Goal: Task Accomplishment & Management: Complete application form

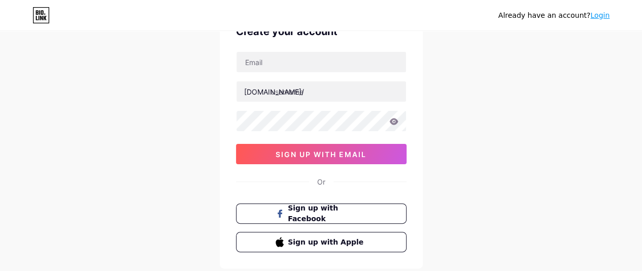
scroll to position [55, 0]
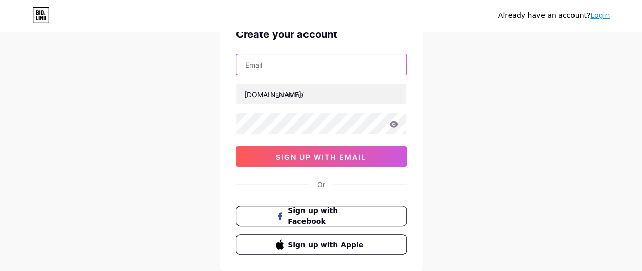
click at [357, 69] on input "text" at bounding box center [322, 64] width 170 height 20
paste input "[EMAIL_ADDRESS][DOMAIN_NAME]"
type input "[EMAIL_ADDRESS][DOMAIN_NAME]"
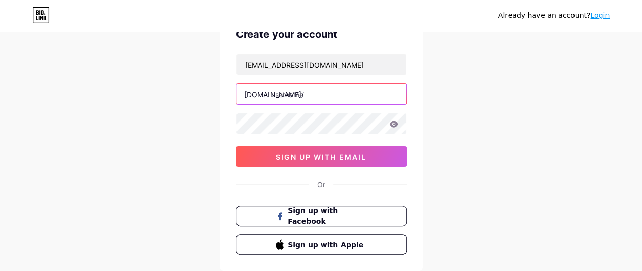
click at [341, 90] on input "text" at bounding box center [322, 94] width 170 height 20
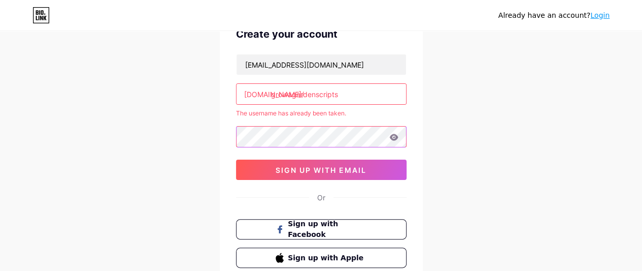
click at [322, 113] on div "[EMAIL_ADDRESS][DOMAIN_NAME] [DOMAIN_NAME]/ growagardenscripts The username has…" at bounding box center [321, 117] width 171 height 126
click at [339, 98] on input "growagardenscripts" at bounding box center [322, 94] width 170 height 20
click at [362, 93] on input "growagardenscripts2025" at bounding box center [322, 94] width 170 height 20
click at [293, 94] on input "growagardenscripts" at bounding box center [322, 94] width 170 height 20
click at [200, 123] on div "Already have an account? Login Create your account [EMAIL_ADDRESS][DOMAIN_NAME]…" at bounding box center [321, 145] width 642 height 401
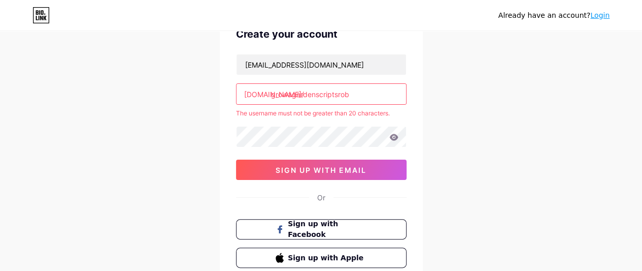
click at [357, 99] on input "growagardenscriptsrob" at bounding box center [322, 94] width 170 height 20
click at [290, 95] on input "growagardenscripts" at bounding box center [322, 94] width 170 height 20
type input "growgardenscripts"
click at [197, 105] on div "Already have an account? Login Create your account [EMAIL_ADDRESS][DOMAIN_NAME]…" at bounding box center [321, 145] width 642 height 401
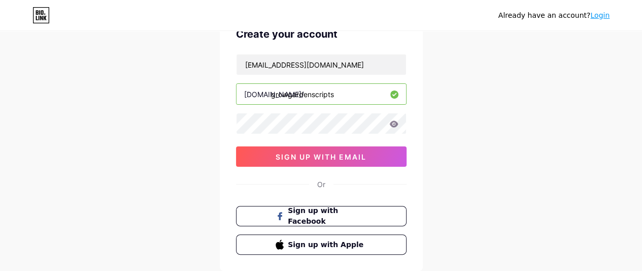
click at [354, 162] on button "sign up with email" at bounding box center [321, 156] width 171 height 20
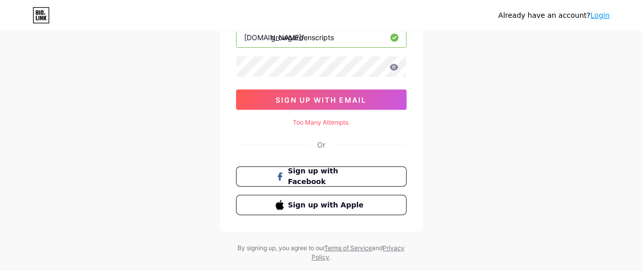
scroll to position [112, 0]
click at [337, 38] on input "growgardenscripts" at bounding box center [322, 36] width 170 height 20
